Goal: Find specific page/section: Find specific page/section

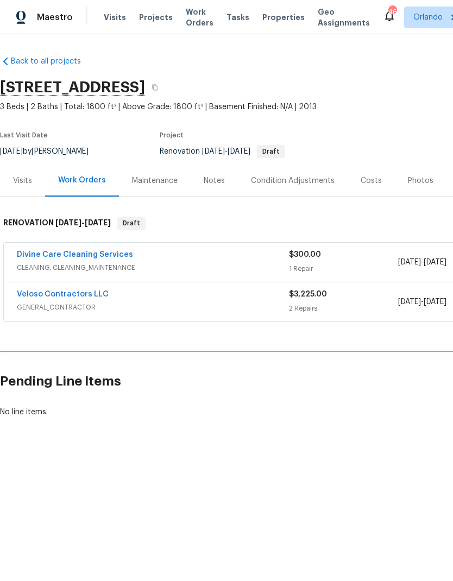
click at [92, 297] on link "Veloso Contractors LLC" at bounding box center [63, 295] width 92 height 8
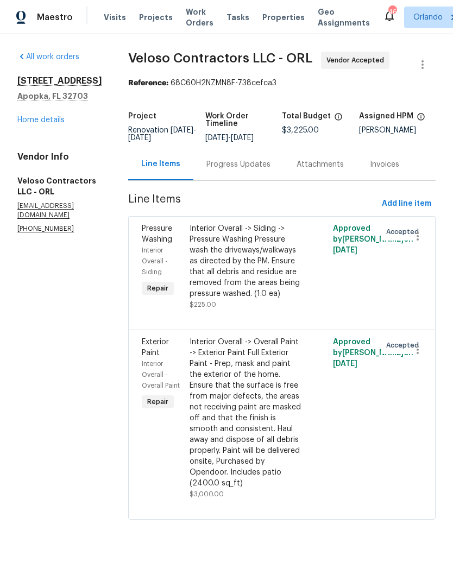
click at [48, 123] on link "Home details" at bounding box center [40, 120] width 47 height 8
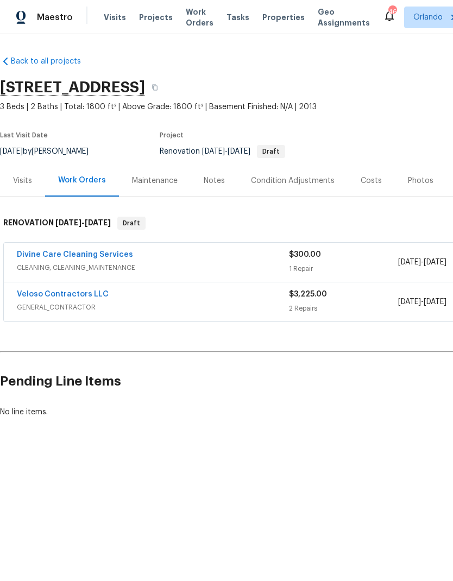
click at [107, 255] on link "Divine Care Cleaning Services" at bounding box center [75, 255] width 116 height 8
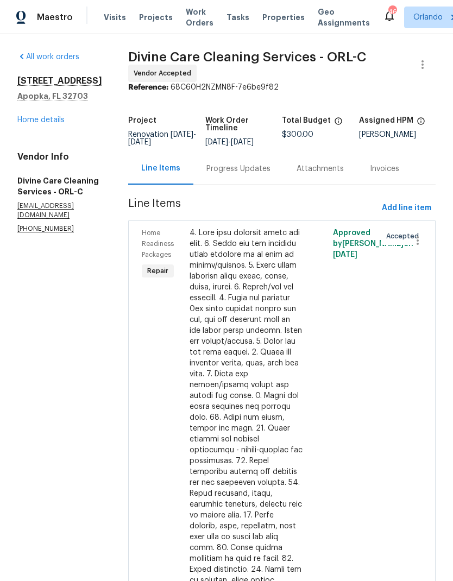
click at [60, 119] on link "Home details" at bounding box center [40, 120] width 47 height 8
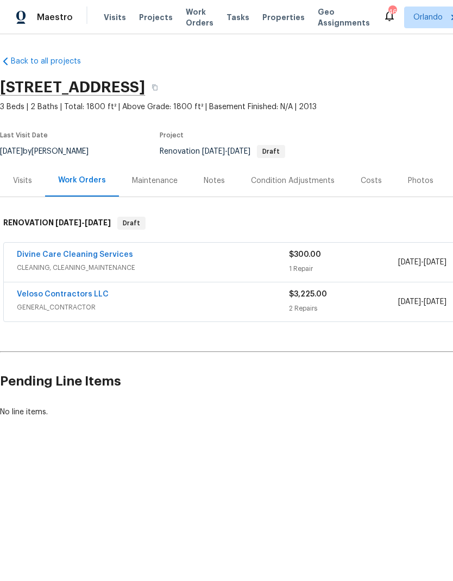
click at [78, 293] on link "Veloso Contractors LLC" at bounding box center [63, 295] width 92 height 8
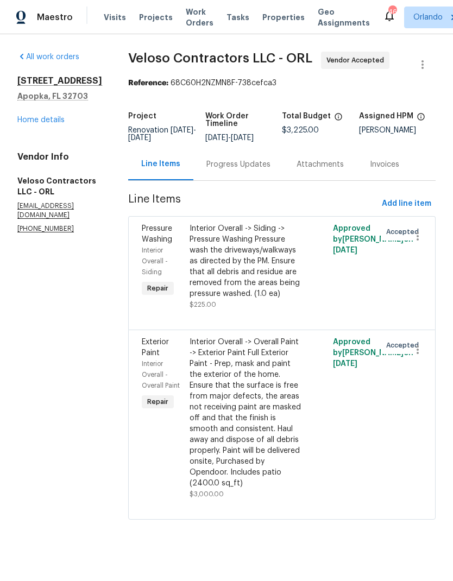
click at [63, 122] on link "Home details" at bounding box center [40, 120] width 47 height 8
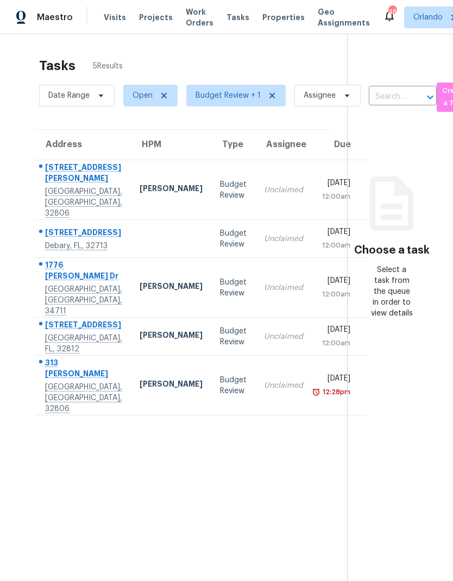
click at [220, 383] on div "Budget Review" at bounding box center [233, 386] width 27 height 22
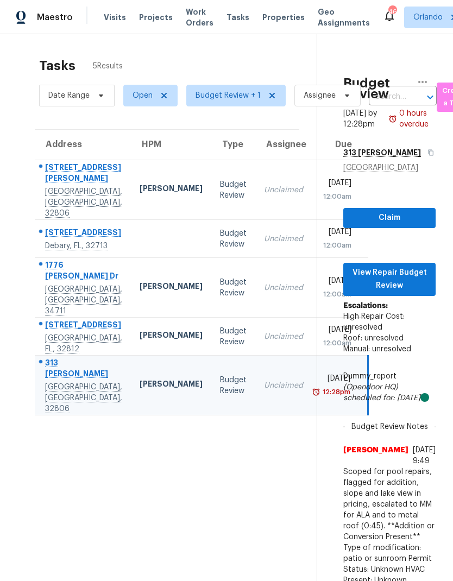
click at [220, 327] on div "Budget Review" at bounding box center [233, 337] width 27 height 22
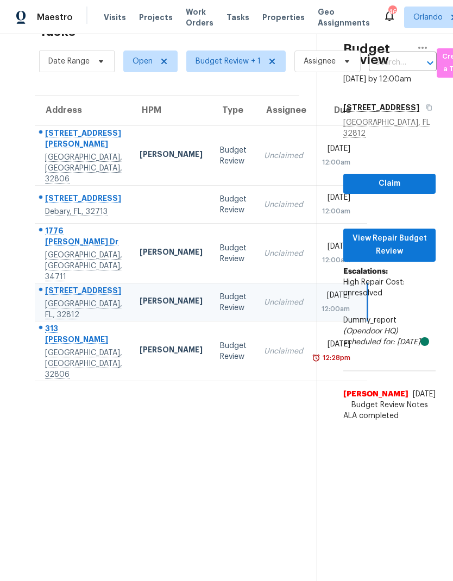
scroll to position [34, 0]
click at [220, 148] on div "Budget Review" at bounding box center [233, 156] width 27 height 22
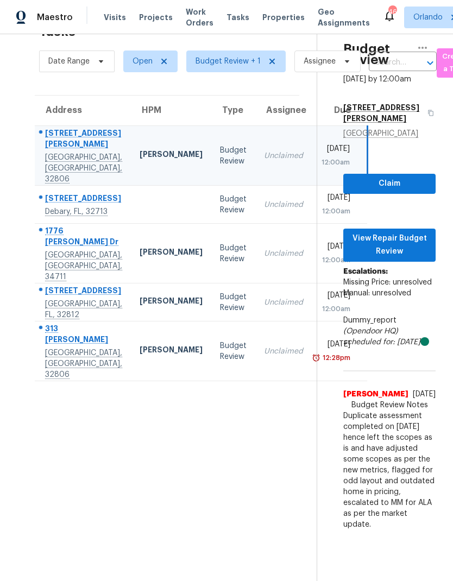
scroll to position [43, 0]
click at [419, 232] on span "View Repair Budget Review" at bounding box center [389, 245] width 75 height 27
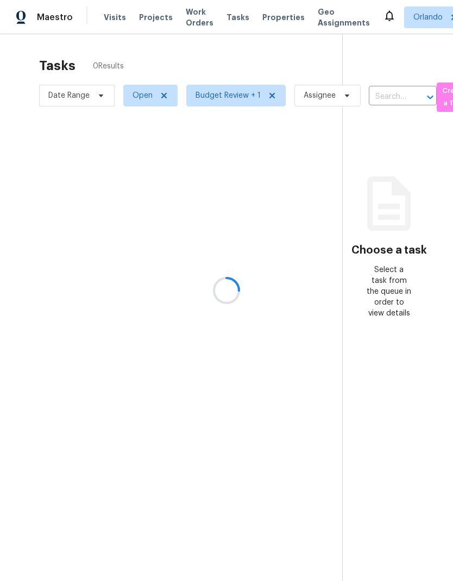
scroll to position [43, 0]
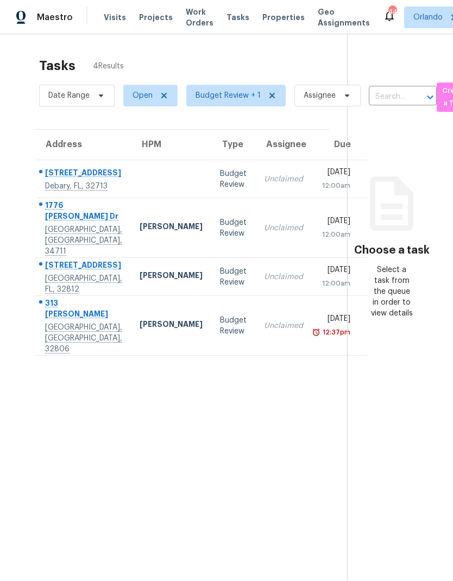
click at [211, 296] on td "Budget Review" at bounding box center [233, 326] width 44 height 60
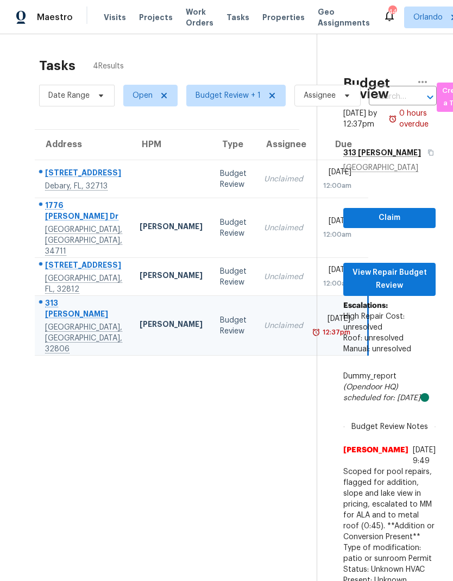
scroll to position [0, 0]
click at [220, 266] on div "Budget Review" at bounding box center [233, 277] width 27 height 22
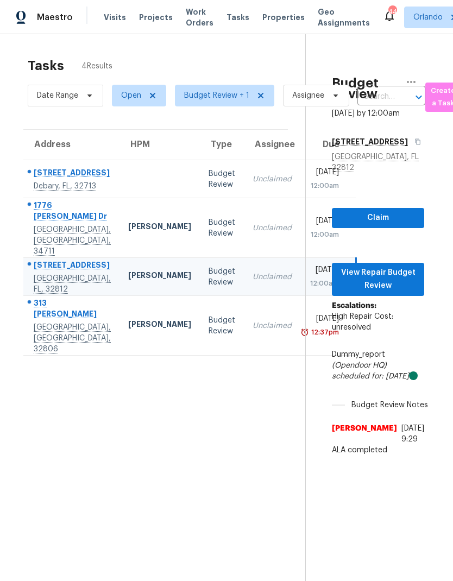
scroll to position [0, 11]
click at [226, 405] on section "Tasks 4 Results Date Range Open Budget Review + 1 Assignee ​ Create a Task Addr…" at bounding box center [155, 334] width 299 height 564
